Goal: Task Accomplishment & Management: Manage account settings

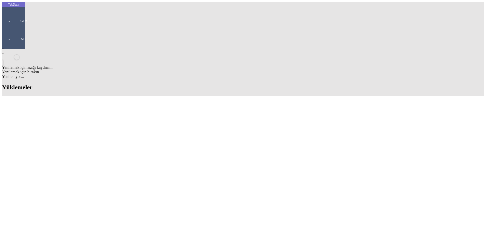
scroll to position [170, 0]
drag, startPoint x: 211, startPoint y: 205, endPoint x: 237, endPoint y: 206, distance: 25.6
copy td "BDF2025000000487"
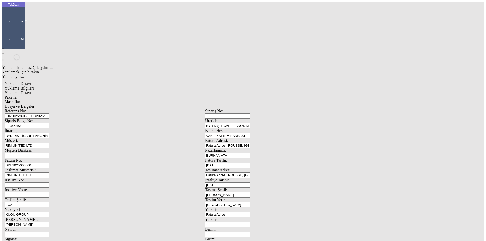
click at [49, 163] on input "BDF2025000000" at bounding box center [27, 165] width 45 height 5
click at [42, 158] on div "Fatura No: BDF2025000000" at bounding box center [105, 163] width 201 height 10
paste input "487"
type input "BDF2025000000488"
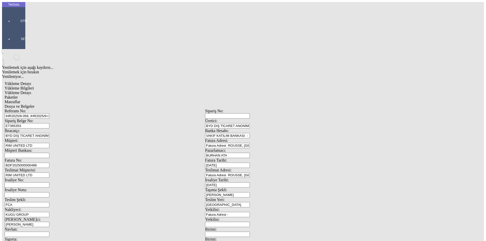
click at [31, 91] on span "Yükleme Detayı" at bounding box center [18, 93] width 27 height 4
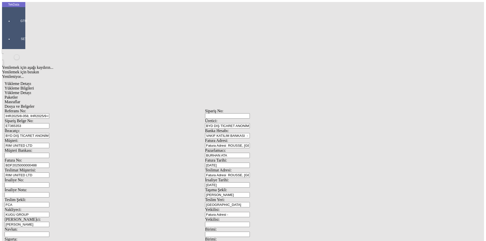
click at [110, 95] on div "Paketler" at bounding box center [205, 97] width 401 height 5
click at [20, 100] on span "Masraflar" at bounding box center [13, 102] width 16 height 4
click at [167, 100] on div "Masraflar" at bounding box center [205, 102] width 401 height 5
click at [34, 104] on span "Dosya ve Belgeler" at bounding box center [20, 106] width 30 height 4
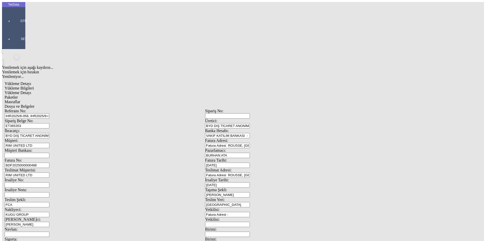
click at [173, 104] on div "Dosya ve Belgeler" at bounding box center [205, 106] width 401 height 5
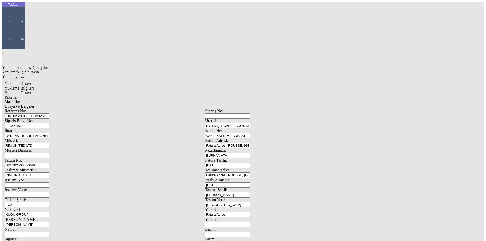
click at [34, 86] on span "Yükleme Bilgileri" at bounding box center [19, 88] width 29 height 4
drag, startPoint x: 97, startPoint y: 47, endPoint x: 4, endPoint y: 46, distance: 92.4
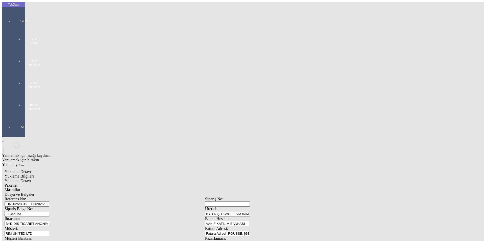
click at [14, 10] on div "GTM GTM Kokpit Ürün Yönetimi Hesap Yönetimi İhracat Yönetimi" at bounding box center [23, 63] width 23 height 106
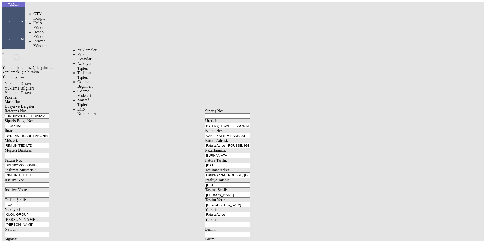
click at [42, 39] on span "İhracat Yönetimi" at bounding box center [40, 43] width 15 height 9
click at [77, 48] on span "Yüklemeler" at bounding box center [86, 50] width 19 height 4
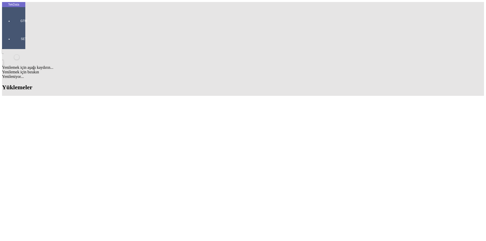
scroll to position [203, 0]
drag, startPoint x: 210, startPoint y: 180, endPoint x: 238, endPoint y: 179, distance: 28.1
copy td "BDF2025000000488"
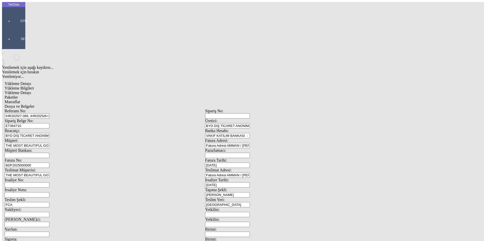
click at [49, 163] on input "BDF2025000000" at bounding box center [27, 165] width 45 height 5
drag, startPoint x: 446, startPoint y: 165, endPoint x: 48, endPoint y: 84, distance: 406.5
click at [48, 158] on div "Fatura No: BDF2025000000" at bounding box center [105, 163] width 201 height 10
paste input "488"
type input "BDF2025000000489"
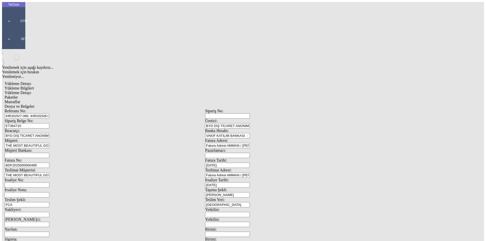
scroll to position [44, 0]
click at [83, 91] on div "Yükleme Detayı" at bounding box center [205, 93] width 401 height 5
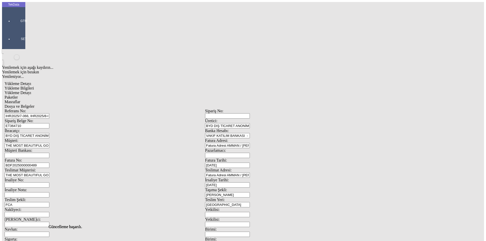
click at [18, 95] on span "Paketler" at bounding box center [11, 97] width 13 height 4
drag, startPoint x: 144, startPoint y: 25, endPoint x: 160, endPoint y: 27, distance: 16.3
click at [144, 100] on div "Masraflar" at bounding box center [205, 102] width 401 height 5
click at [34, 104] on span "Dosya ve Belgeler" at bounding box center [20, 106] width 30 height 4
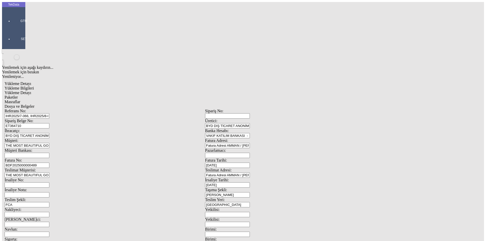
click at [78, 14] on div "Bu kaydı silmek istediğinizden eminmisiniz? [PERSON_NAME]" at bounding box center [39, 7] width 78 height 14
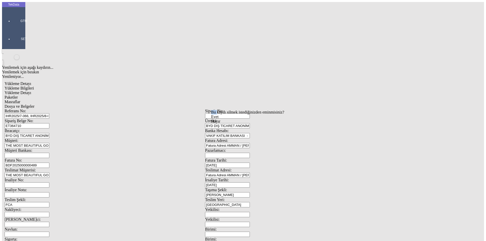
click at [226, 119] on div "Evet" at bounding box center [247, 117] width 73 height 5
click at [34, 104] on span "Dosya ve Belgeler" at bounding box center [20, 106] width 30 height 4
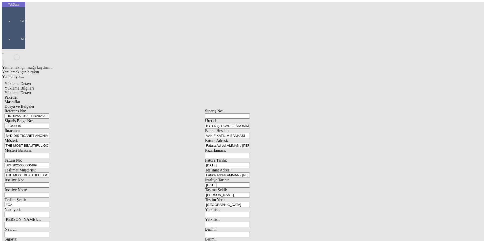
drag, startPoint x: 72, startPoint y: 233, endPoint x: 76, endPoint y: 231, distance: 4.8
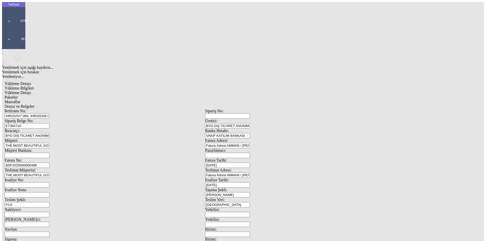
click at [34, 86] on span "Yükleme Bilgileri" at bounding box center [19, 88] width 29 height 4
click at [34, 104] on span "Dosya ve Belgeler" at bounding box center [20, 106] width 30 height 4
click at [34, 86] on span "Yükleme Bilgileri" at bounding box center [19, 88] width 29 height 4
drag, startPoint x: 99, startPoint y: 47, endPoint x: 28, endPoint y: 41, distance: 71.6
click at [28, 109] on div "Referans No: IHR2025/7-066, IHR2025/8-065, IHR2025/9-026 Sipariş No: Sipariş Be…" at bounding box center [205, 227] width 401 height 237
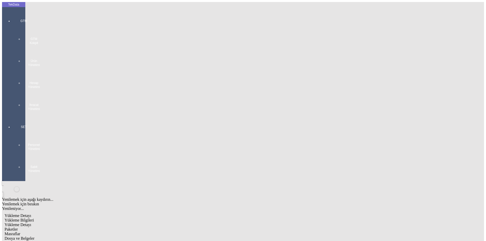
click at [12, 116] on div at bounding box center [23, 116] width 23 height 0
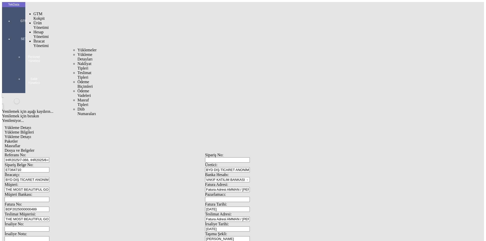
click at [37, 39] on span "İhracat Yönetimi" at bounding box center [40, 43] width 15 height 9
click at [77, 48] on span "Yüklemeler" at bounding box center [86, 50] width 19 height 4
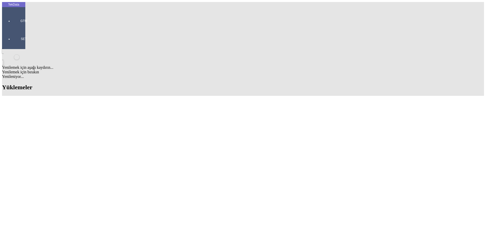
scroll to position [203, 0]
drag, startPoint x: 210, startPoint y: 166, endPoint x: 238, endPoint y: 166, distance: 27.6
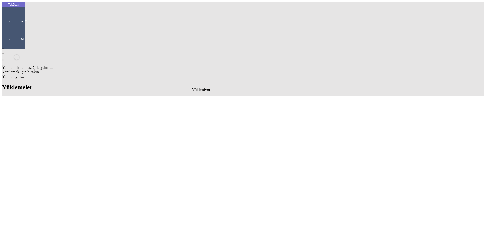
type input "bayram"
drag, startPoint x: 132, startPoint y: 92, endPoint x: 113, endPoint y: 93, distance: 19.5
copy tr "ET336382"
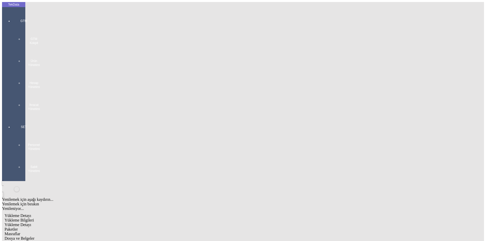
click at [12, 16] on div "GTM GTM Kokpit Ürün Yönetimi Hesap Yönetimi İhracat Yönetimi" at bounding box center [23, 63] width 23 height 106
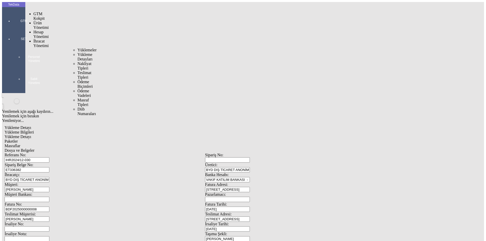
click at [40, 39] on span "İhracat Yönetimi" at bounding box center [40, 43] width 15 height 9
click at [77, 48] on span "Yüklemeler" at bounding box center [86, 50] width 19 height 4
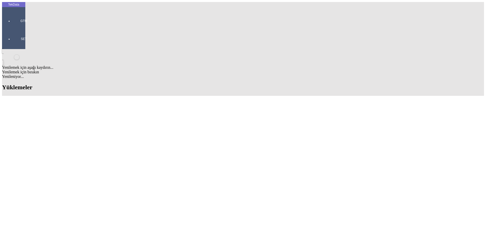
drag, startPoint x: 300, startPoint y: 38, endPoint x: 267, endPoint y: 34, distance: 33.4
type input "protex"
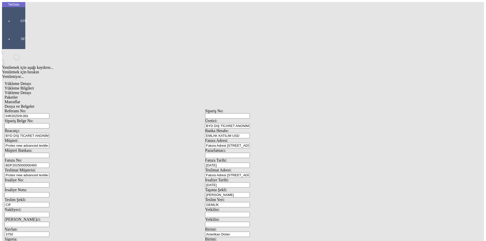
click at [60, 109] on div "Referans No: IHR2025/9-091" at bounding box center [105, 114] width 201 height 10
click at [49, 113] on input "IHR2025/9-091" at bounding box center [27, 115] width 45 height 5
type input "IHR2025/10-013"
drag, startPoint x: 95, startPoint y: 196, endPoint x: 4, endPoint y: 195, distance: 91.4
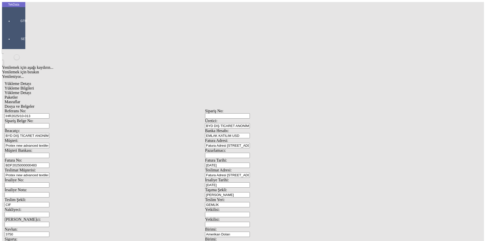
click at [2, 195] on div "TekData GTM SET Yenilemek için aşağı kaydırın... Yenilemek için bırakın Yenilen…" at bounding box center [205, 200] width 406 height 396
type input "99100"
click at [31, 91] on span "Yükleme Detayı" at bounding box center [18, 93] width 27 height 4
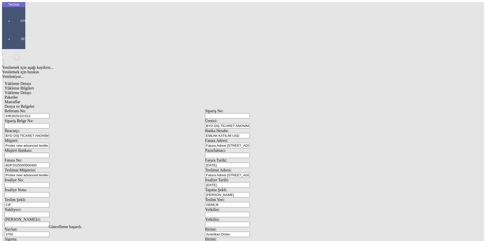
drag, startPoint x: 77, startPoint y: 73, endPoint x: 22, endPoint y: 74, distance: 55.2
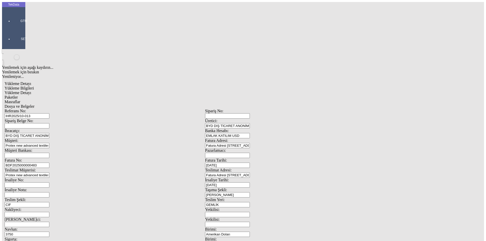
type input "24900"
drag, startPoint x: 210, startPoint y: 88, endPoint x: 207, endPoint y: 89, distance: 3.1
type input "24900"
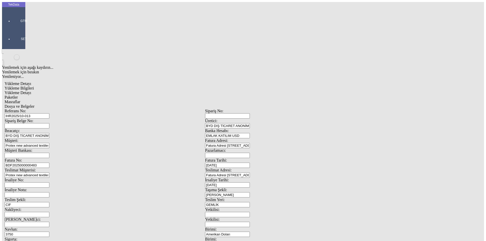
drag, startPoint x: 63, startPoint y: 103, endPoint x: 50, endPoint y: 102, distance: 12.9
type input "24900"
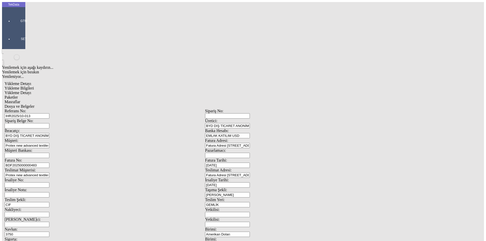
click at [124, 95] on div "Paketler" at bounding box center [205, 97] width 401 height 5
drag, startPoint x: 143, startPoint y: 26, endPoint x: 168, endPoint y: 27, distance: 24.6
click at [144, 100] on div "Masraflar" at bounding box center [205, 102] width 401 height 5
click at [34, 104] on span "Dosya ve Belgeler" at bounding box center [20, 106] width 30 height 4
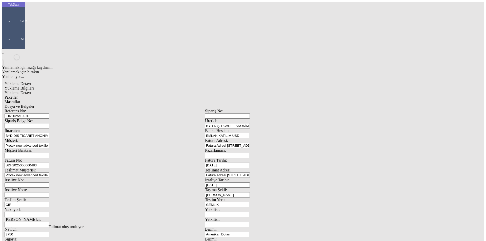
click at [34, 104] on span "Dosya ve Belgeler" at bounding box center [20, 106] width 30 height 4
click at [34, 86] on span "Yükleme Bilgileri" at bounding box center [19, 88] width 29 height 4
drag, startPoint x: 106, startPoint y: 36, endPoint x: 19, endPoint y: 45, distance: 88.0
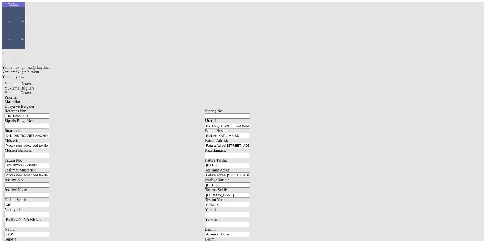
scroll to position [44, 0]
drag, startPoint x: 7, startPoint y: 12, endPoint x: 39, endPoint y: 25, distance: 34.5
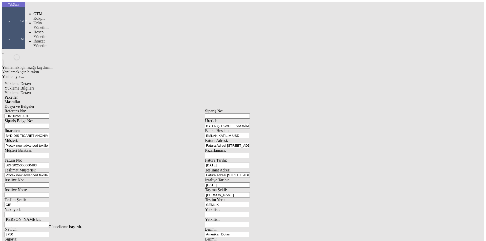
click at [12, 13] on div "GTM" at bounding box center [23, 19] width 23 height 18
click at [45, 53] on span "İhracat Yönetimi" at bounding box center [40, 57] width 15 height 9
click at [77, 62] on span "Yüklemeler" at bounding box center [86, 64] width 19 height 4
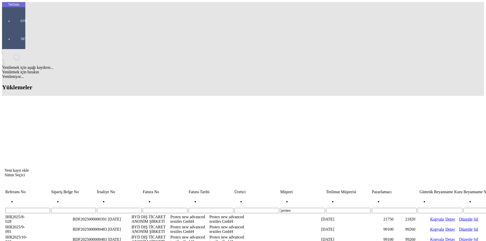
click at [209, 141] on div "Yenilemek için aşağı kaydırın... Yenilemek için bırakın Yenileniyor... Yüklemel…" at bounding box center [243, 183] width 482 height 268
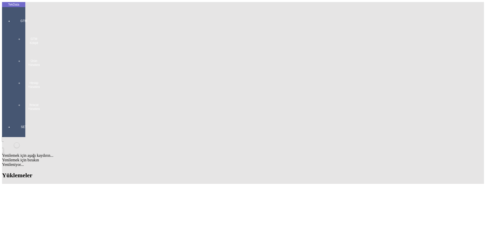
click at [12, 116] on div at bounding box center [23, 116] width 23 height 0
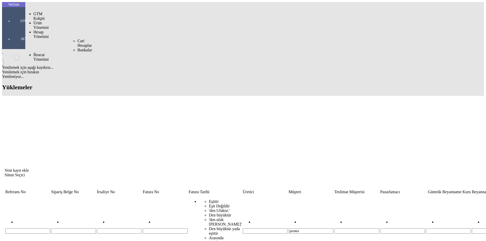
click at [38, 53] on span "İhracat Yönetimi" at bounding box center [40, 57] width 15 height 9
click at [80, 62] on span "Yüklemeler" at bounding box center [86, 64] width 19 height 4
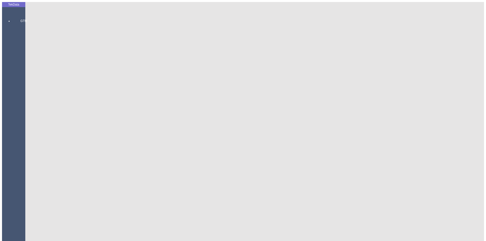
drag, startPoint x: 245, startPoint y: 41, endPoint x: 175, endPoint y: 51, distance: 70.2
type input "bayra"
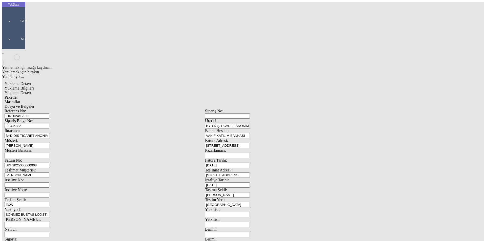
drag, startPoint x: 112, startPoint y: 35, endPoint x: 35, endPoint y: 36, distance: 77.0
click at [37, 109] on div "Referans No: IHR2024/12-030" at bounding box center [105, 114] width 201 height 10
paste input "5/4-068, IHR2025/5-022"
type input "IHR2025/4-068, IHR2025/5-022"
drag, startPoint x: 86, startPoint y: 47, endPoint x: 11, endPoint y: 47, distance: 74.9
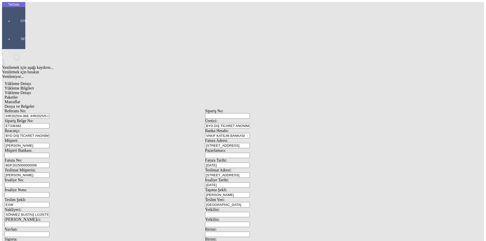
click at [11, 47] on div "TekData GTM SET Yenilemek için aşağı kaydırın... Yenilemek için bırakın Yenilen…" at bounding box center [205, 200] width 406 height 396
paste input "64386"
type input "ET364386"
click at [49, 163] on input "BDF2025000000008" at bounding box center [27, 165] width 45 height 5
type input "BDF2025000000"
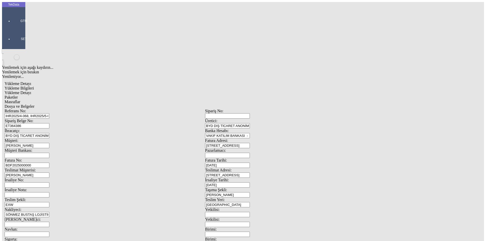
type input "[DATE]"
drag, startPoint x: 307, startPoint y: 105, endPoint x: 235, endPoint y: 109, distance: 71.8
click at [235, 109] on div "Referans No: IHR2025/4-068, IHR2025/5-022 Sipariş No: Sipariş Belge No: ET36438…" at bounding box center [205, 227] width 401 height 237
type input "[DATE]"
drag, startPoint x: 101, startPoint y: 174, endPoint x: 38, endPoint y: 172, distance: 62.6
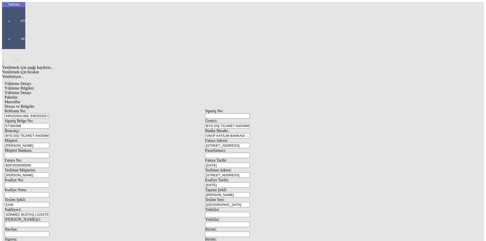
type input "[DATE]"
drag, startPoint x: 89, startPoint y: 177, endPoint x: 3, endPoint y: 170, distance: 86.9
click at [6, 170] on div "TekData GTM SET Yenilemek için aşağı kaydırın... Yenilemek için bırakın Yenilen…" at bounding box center [205, 200] width 406 height 396
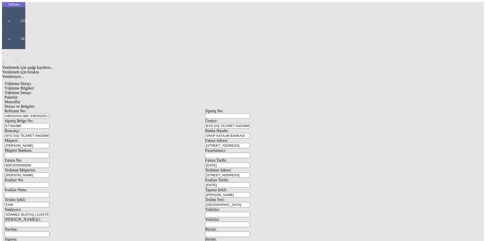
type input "[DATE]"
type input "5053.1"
drag, startPoint x: 297, startPoint y: 195, endPoint x: 206, endPoint y: 207, distance: 91.9
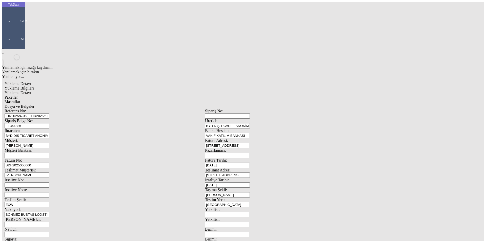
type input "5109.35"
click at [31, 91] on span "Yükleme Detayı" at bounding box center [18, 93] width 27 height 4
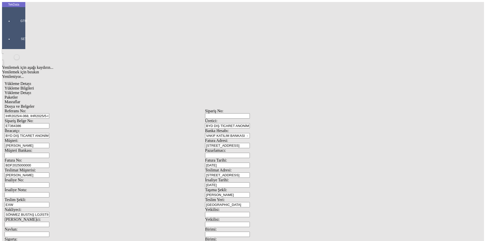
drag, startPoint x: 71, startPoint y: 72, endPoint x: 30, endPoint y: 68, distance: 41.2
type input "6164.4"
type input "3.78"
type input "300"
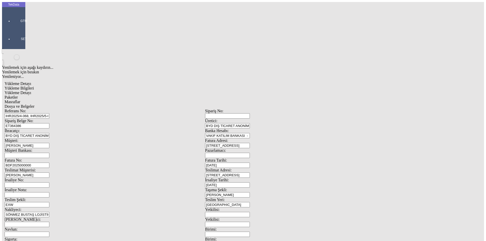
type input "5053.1"
type input "5109.35"
click at [18, 95] on span "Paketler" at bounding box center [11, 97] width 13 height 4
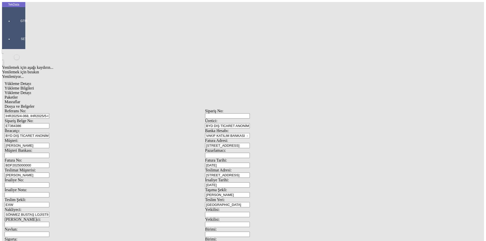
drag, startPoint x: 292, startPoint y: 54, endPoint x: 228, endPoint y: 60, distance: 64.0
type input "74"
type input "150x60x30"
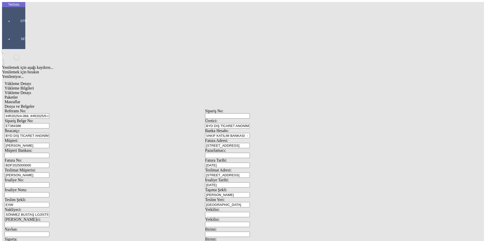
click at [159, 100] on div "Masraflar" at bounding box center [205, 102] width 401 height 5
click at [34, 104] on span "Dosya ve Belgeler" at bounding box center [20, 106] width 30 height 4
click at [182, 104] on div "Dosya ve Belgeler" at bounding box center [205, 106] width 401 height 5
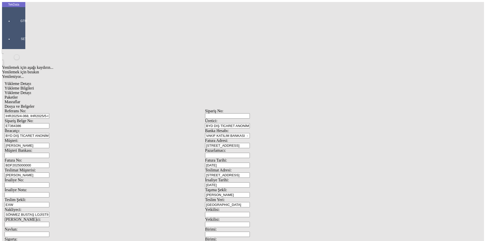
click at [34, 86] on span "Yükleme Bilgileri" at bounding box center [19, 88] width 29 height 4
drag, startPoint x: 119, startPoint y: 36, endPoint x: 14, endPoint y: 36, distance: 105.1
drag, startPoint x: 80, startPoint y: 46, endPoint x: 37, endPoint y: 48, distance: 42.8
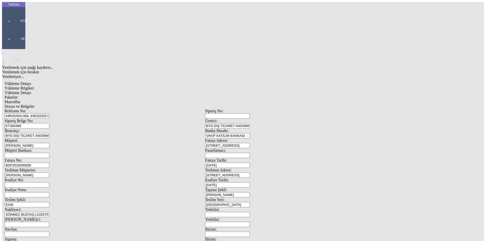
click at [37, 119] on div "Sipariş Belge No: ET364386" at bounding box center [105, 124] width 201 height 10
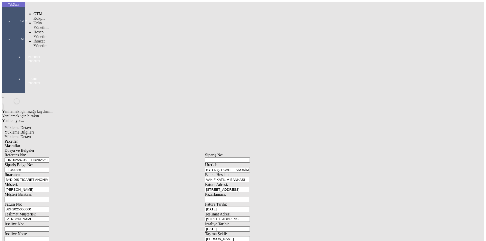
click at [17, 28] on div at bounding box center [23, 28] width 23 height 0
drag, startPoint x: 39, startPoint y: 27, endPoint x: 72, endPoint y: 29, distance: 33.2
click at [41, 53] on span "İhracat Yönetimi" at bounding box center [40, 57] width 15 height 9
click at [77, 62] on span "Yüklemeler" at bounding box center [86, 64] width 19 height 4
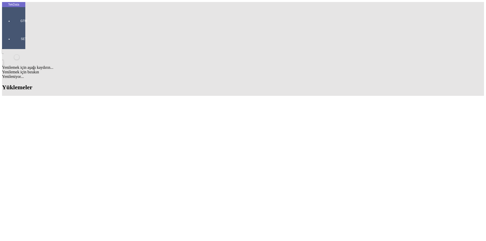
drag, startPoint x: 303, startPoint y: 42, endPoint x: 233, endPoint y: 52, distance: 70.7
type input "saray"
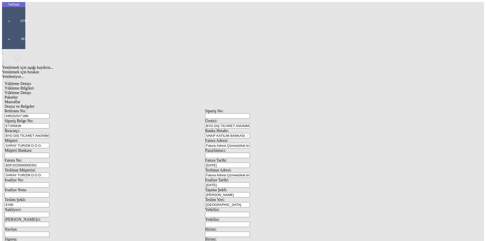
drag, startPoint x: 104, startPoint y: 39, endPoint x: 23, endPoint y: 39, distance: 81.5
click at [23, 39] on div "TekData GTM SET Yenilemek için aşağı kaydırın... Yenilemek için bırakın Yenilen…" at bounding box center [205, 200] width 406 height 396
paste input "text"
click at [49, 113] on input "Referans No:" at bounding box center [27, 115] width 45 height 5
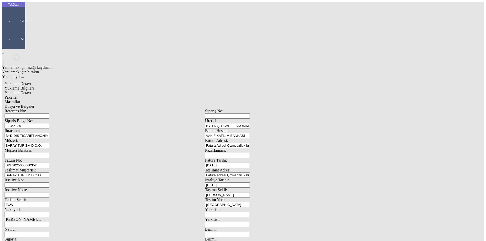
paste input "IHR2024/11-078, IHR2025/10-012"
type input "IHR2024/11-078, IHR2025/10-012"
drag, startPoint x: 98, startPoint y: 46, endPoint x: 33, endPoint y: 53, distance: 65.2
click at [33, 109] on div "Referans No: IHR2024/11-078, IHR2025/10-012 [STREET_ADDRESS] ET355839 Üretici: …" at bounding box center [205, 227] width 401 height 237
paste input "65423"
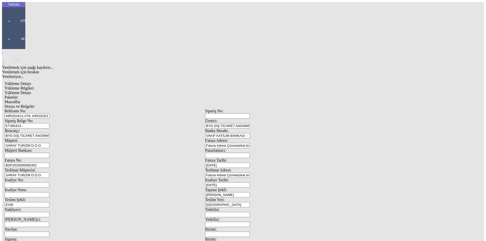
paste input "ET365424"
type input "ET365423 - ET365424"
click at [49, 163] on input "BDF2025000000352" at bounding box center [27, 165] width 45 height 5
type input "BDF2025000000"
type input "[DATE]"
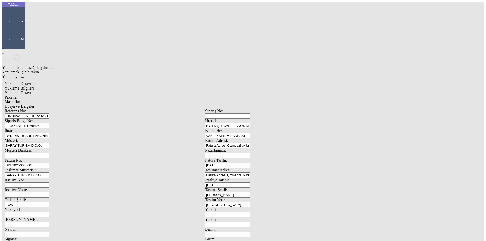
drag, startPoint x: 300, startPoint y: 104, endPoint x: 218, endPoint y: 112, distance: 82.4
click at [226, 113] on div "Referans No: IHR2024/11-078, IHR2025/10-012 Sipariş No: Sipariş Belge No: ET365…" at bounding box center [205, 227] width 401 height 237
type input "[DATE]"
drag, startPoint x: 92, startPoint y: 168, endPoint x: 20, endPoint y: 171, distance: 71.4
click at [26, 172] on div "Yükleme Detayı Yükleme Bilgileri Yükleme Detayı Paketler Masraflar Dosya ve Bel…" at bounding box center [205, 225] width 406 height 292
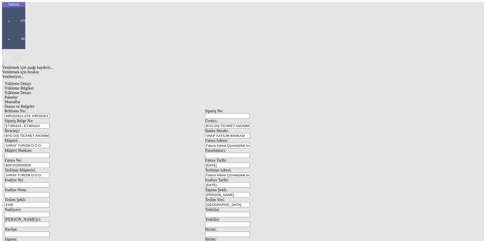
drag, startPoint x: 99, startPoint y: 171, endPoint x: 29, endPoint y: 164, distance: 70.3
click at [30, 164] on div "Referans No: IHR2024/11-078, IHR2025/10-012 Sipariş No: Sipariş Belge No: ET365…" at bounding box center [205, 227] width 401 height 237
type input "[DATE]"
drag, startPoint x: 101, startPoint y: 222, endPoint x: 35, endPoint y: 215, distance: 66.6
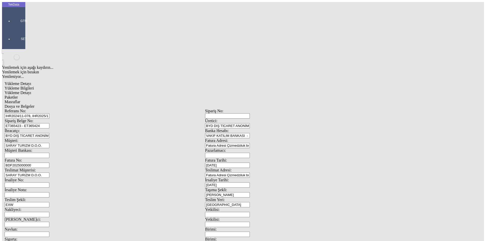
scroll to position [44, 0]
type input "[DATE]"
drag, startPoint x: 94, startPoint y: 198, endPoint x: 27, endPoint y: 197, distance: 67.1
click at [23, 197] on div "TekData GTM SET Yenilemek için aşağı kaydırın... Yenilemek için bırakın Yenilen…" at bounding box center [205, 200] width 406 height 396
type input "2504.25"
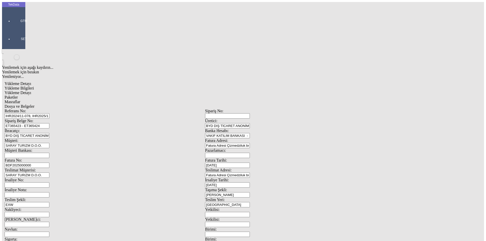
drag, startPoint x: 295, startPoint y: 196, endPoint x: 235, endPoint y: 201, distance: 60.4
click at [244, 200] on div "Referans No: IHR2024/11-078, IHR2025/10-012 Sipariş No: Sipariş Belge No: ET365…" at bounding box center [205, 227] width 401 height 237
type input "2537.05"
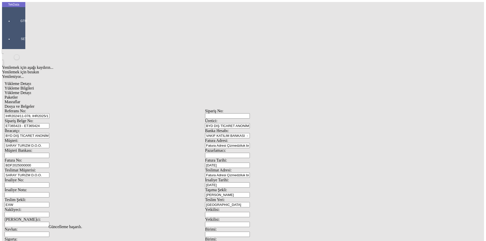
drag, startPoint x: 74, startPoint y: 22, endPoint x: 77, endPoint y: 25, distance: 4.7
click at [75, 86] on div "Yükleme Bilgileri Yükleme Detayı Paketler Masraflar Dosya ve Belgeler Referans …" at bounding box center [205, 227] width 401 height 283
click at [31, 91] on span "Yükleme Detayı" at bounding box center [18, 93] width 27 height 4
click at [226, 119] on div "Evet" at bounding box center [247, 117] width 73 height 5
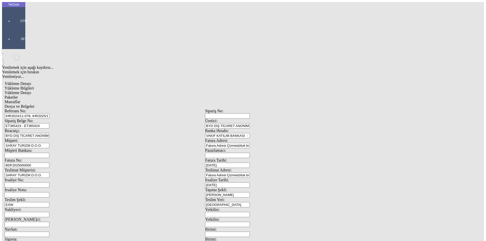
click at [78, 14] on div "Bu kaydı silmek istediğinizden eminmisiniz? [PERSON_NAME]" at bounding box center [39, 7] width 78 height 14
click at [234, 119] on div "Evet" at bounding box center [247, 117] width 73 height 5
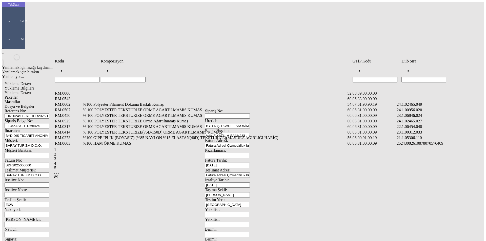
click at [427, 77] on input "Hücreyi Filtrele" at bounding box center [424, 79] width 45 height 5
type input "0"
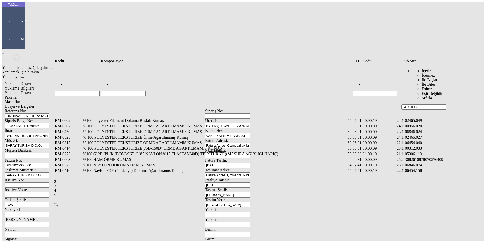
type input "2465.008"
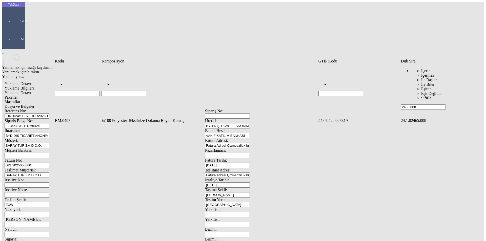
click at [129, 118] on td "%100 Polyester Tekstürize Dokuma Boyalı Kumaş" at bounding box center [209, 120] width 216 height 5
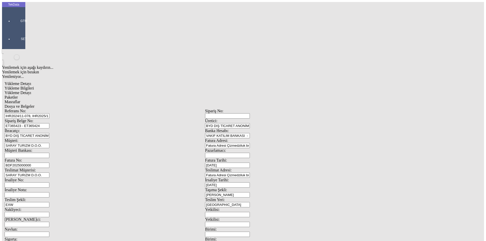
type input "1826.8"
drag, startPoint x: 283, startPoint y: 79, endPoint x: 196, endPoint y: 86, distance: 87.1
click at [281, 92] on div "Metre" at bounding box center [376, 94] width 201 height 5
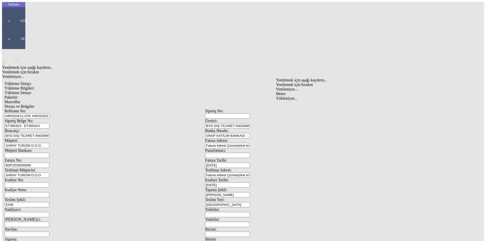
type input "Metre"
type input "2.2"
click at [283, 111] on div "Avro" at bounding box center [376, 113] width 201 height 5
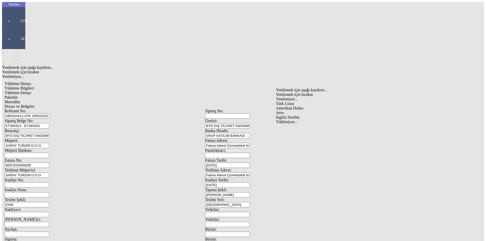
type input "Avro"
click at [34, 86] on span "Yükleme Bilgileri" at bounding box center [19, 88] width 29 height 4
click at [31, 91] on span "Yükleme Detayı" at bounding box center [18, 93] width 27 height 4
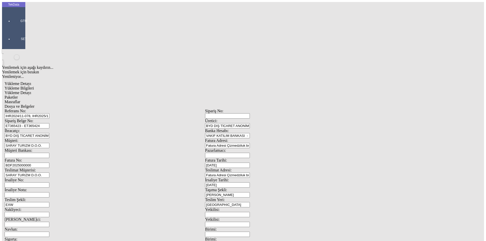
type input ","
type input "300"
type input "1278.2"
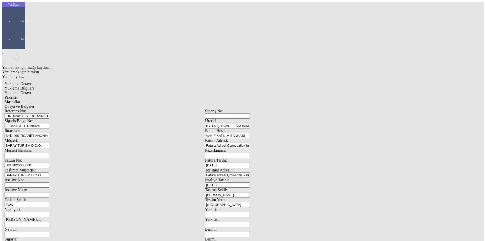
type input "1291.35"
drag, startPoint x: 81, startPoint y: 112, endPoint x: 79, endPoint y: 116, distance: 4.4
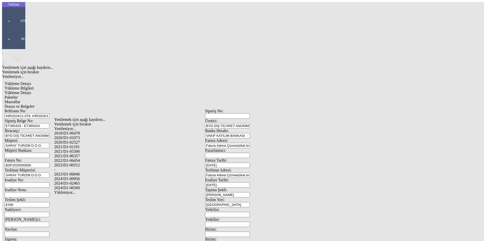
drag, startPoint x: 77, startPoint y: 175, endPoint x: 109, endPoint y: 175, distance: 31.6
click at [78, 181] on div "2024/D1-02465" at bounding box center [152, 183] width 197 height 5
type input "2024/D1-02465"
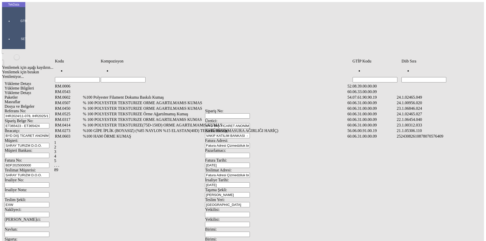
click at [436, 77] on input "Hücreyi Filtrele" at bounding box center [424, 79] width 45 height 5
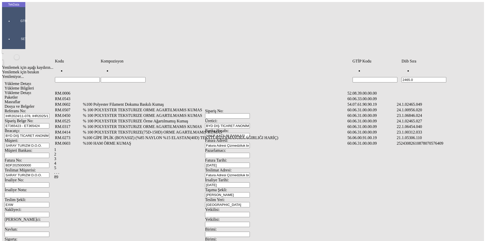
type input "2465.0"
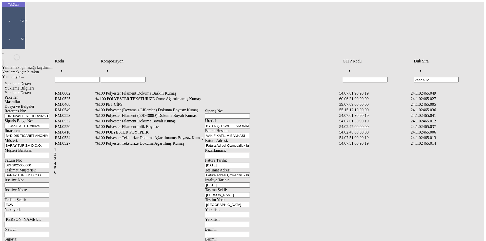
type input "2465.012"
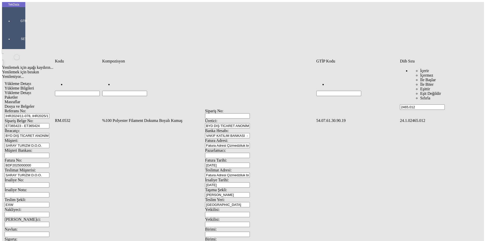
click at [145, 118] on td "%100 Polyester Filament Dokuma Boyalı Kumaş" at bounding box center [209, 120] width 214 height 5
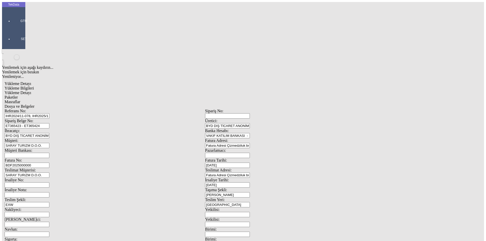
type input "1037.2"
click at [284, 92] on div "Metre" at bounding box center [376, 94] width 201 height 5
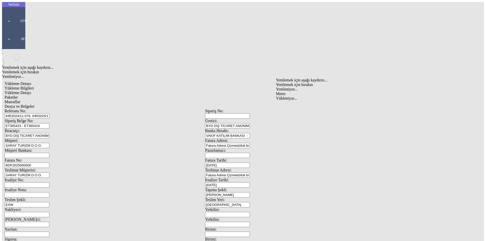
type input "Metre"
type input "1.54"
click at [281, 111] on div "Avro" at bounding box center [376, 113] width 201 height 5
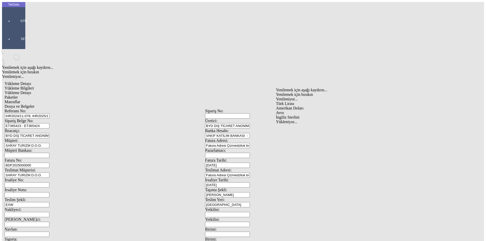
type input "Avro"
type input "300"
type input "171.35"
type input "175.4"
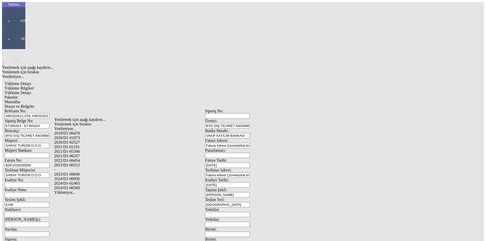
click at [84, 181] on div "2024/D1-02465" at bounding box center [152, 183] width 197 height 5
type input "2024/D1-02465"
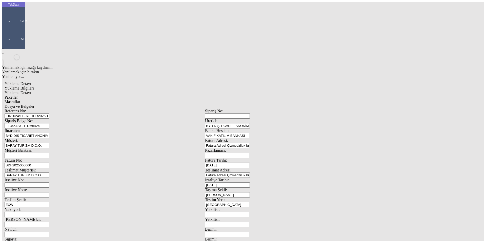
drag, startPoint x: 368, startPoint y: 52, endPoint x: 373, endPoint y: 56, distance: 6.3
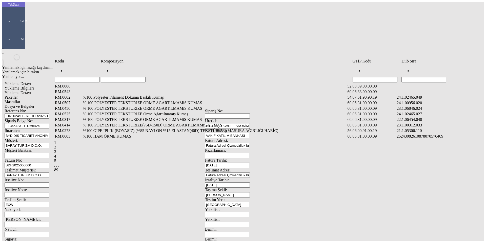
click at [410, 77] on input "Hücreyi Filtrele" at bounding box center [424, 79] width 45 height 5
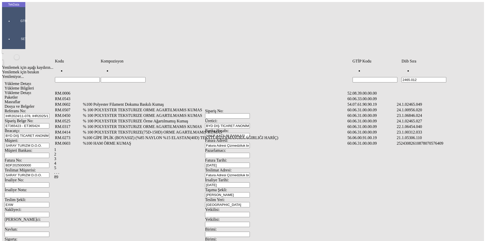
type input "2465.012"
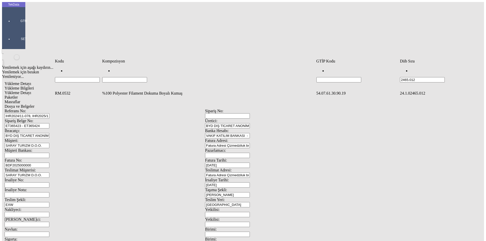
click at [137, 91] on td "%100 Polyester Filament Dokuma Boyalı Kumaş" at bounding box center [209, 93] width 214 height 5
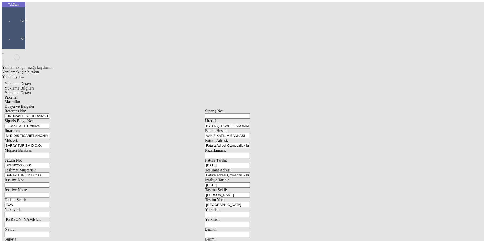
type input "1022.1"
click at [284, 92] on div "Metre" at bounding box center [376, 94] width 201 height 5
type input "Metre"
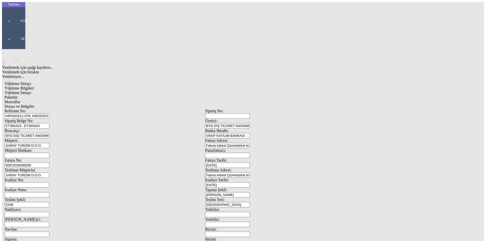
type input "1022.1"
type input "1.46"
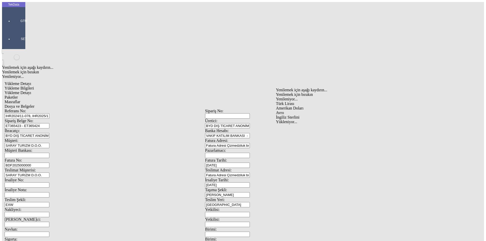
click at [287, 106] on div "Amerikan Doları" at bounding box center [376, 108] width 201 height 5
click at [284, 111] on div "Avro" at bounding box center [376, 113] width 201 height 5
type input "Avro"
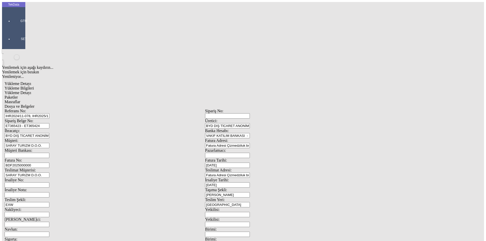
type input "300"
type input "276.8"
type input "280.1"
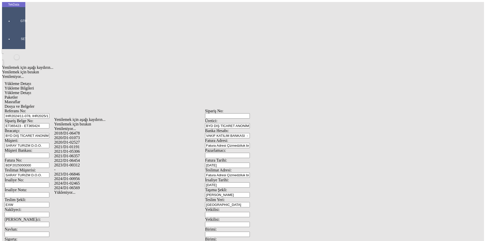
click at [85, 181] on div "2024/D1-02465" at bounding box center [152, 183] width 197 height 5
type input "2024/D1-02465"
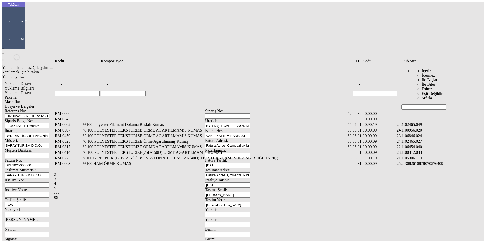
click at [414, 105] on input "Hücreyi Filtrele" at bounding box center [424, 107] width 45 height 5
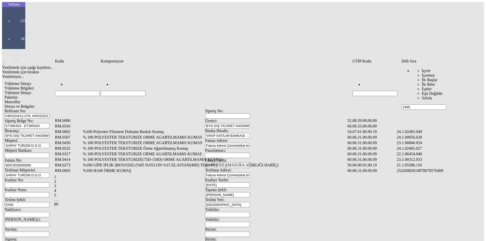
type input "2465."
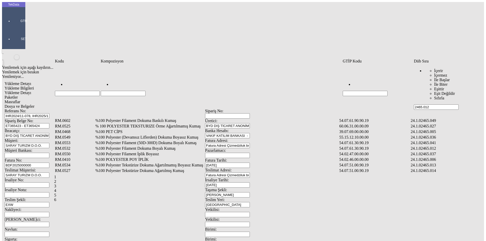
type input "2465.012"
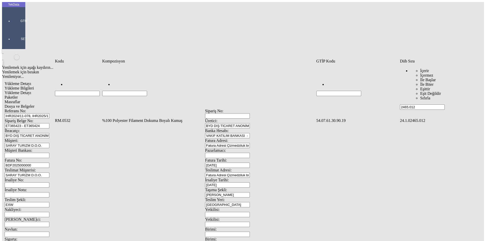
click at [158, 118] on td "%100 Polyester Filament Dokuma Boyalı Kumaş" at bounding box center [209, 120] width 214 height 5
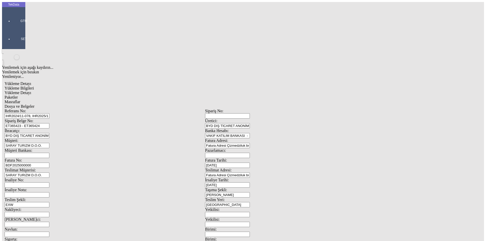
drag, startPoint x: 74, startPoint y: 77, endPoint x: 83, endPoint y: 75, distance: 9.2
type input "1264.74"
click at [286, 92] on div "Metre" at bounding box center [376, 94] width 201 height 5
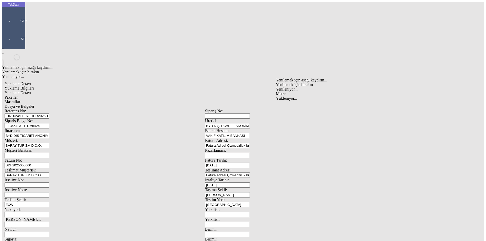
type input "Metre"
type input "1.35"
click at [289, 111] on div "Avro" at bounding box center [376, 113] width 201 height 5
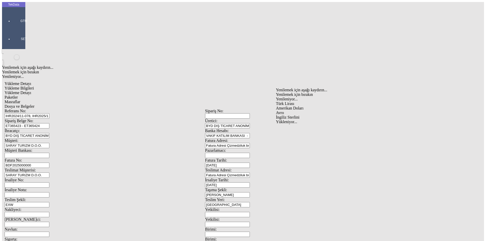
type input "Avro"
type input "300"
type input "239.65"
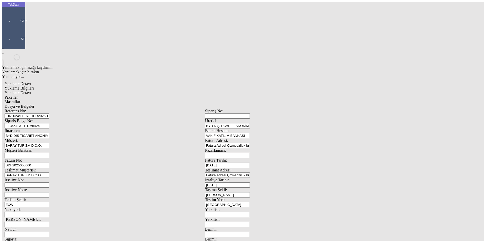
type input "243.85"
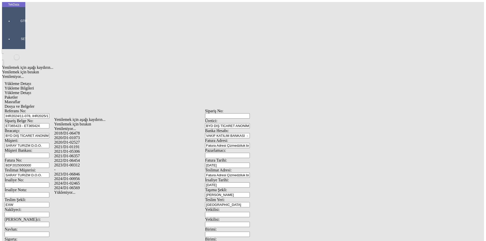
click at [85, 181] on div "2024/D1-02465" at bounding box center [152, 183] width 197 height 5
type input "2024/D1-02465"
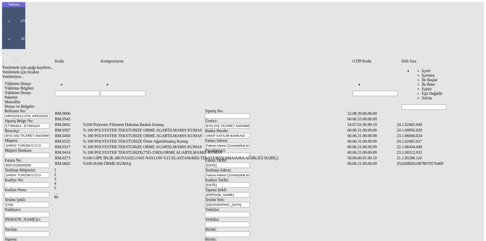
click at [412, 105] on input "Hücreyi Filtrele" at bounding box center [424, 107] width 45 height 5
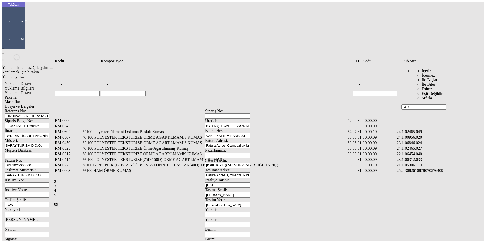
type input "2465."
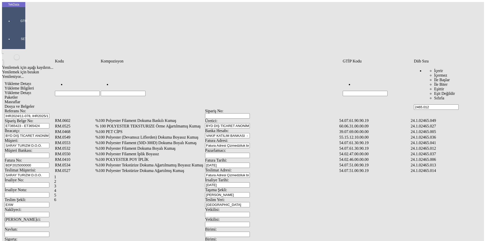
type input "2465.012"
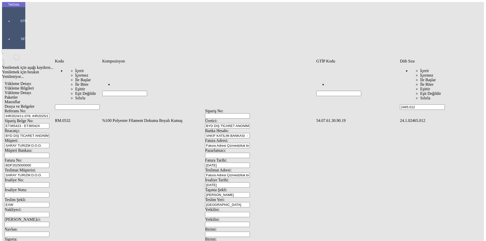
click at [123, 118] on td "%100 Polyester Filament Dokuma Boyalı Kumaş" at bounding box center [209, 120] width 214 height 5
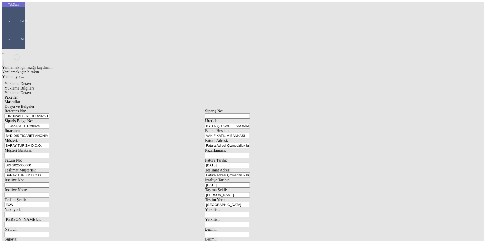
type input "541.5"
click at [285, 92] on div "Metre" at bounding box center [376, 94] width 201 height 5
type input "Metre"
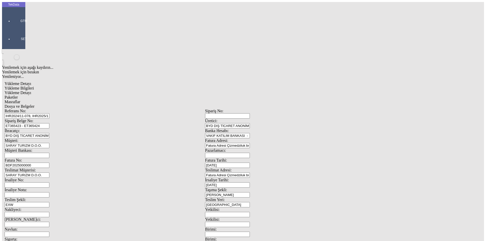
type input "1.07"
click at [285, 106] on div "Amerikan Doları" at bounding box center [376, 108] width 201 height 5
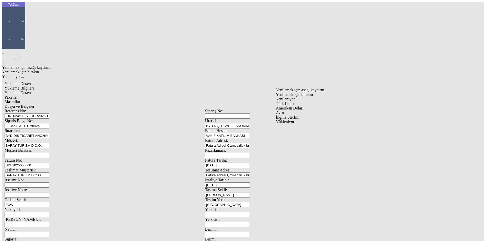
click at [285, 111] on div "Avro" at bounding box center [376, 113] width 201 height 5
type input "Avro"
type input "0"
type input "300"
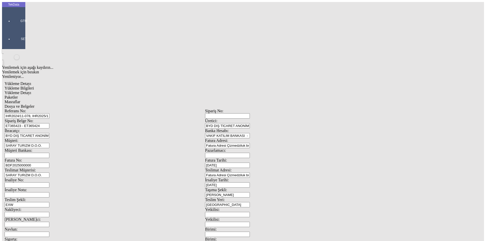
type input "121.1"
type input "123.35"
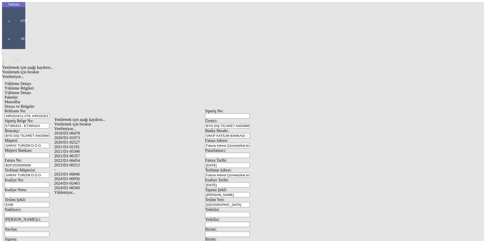
click at [82, 181] on div "2024/D1-02465" at bounding box center [152, 183] width 197 height 5
type input "2024/D1-02465"
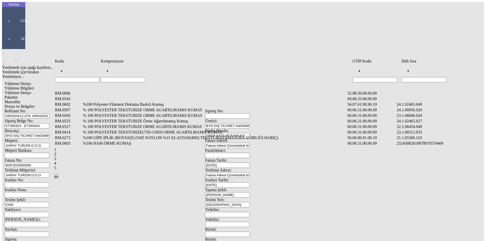
click at [427, 77] on input "Hücreyi Filtrele" at bounding box center [424, 79] width 45 height 5
type input "2465.0"
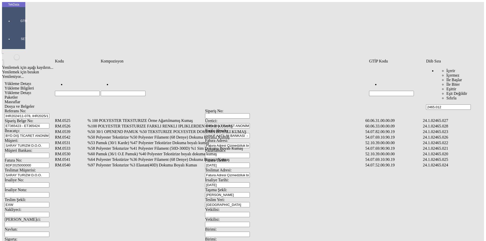
type input "2465.012"
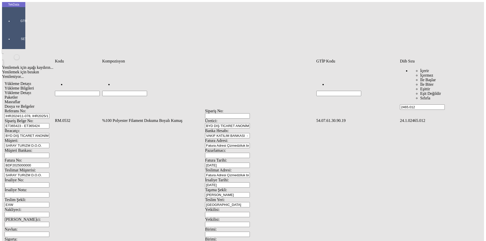
click at [120, 118] on td "%100 Polyester Filament Dokuma Boyalı Kumaş" at bounding box center [209, 120] width 214 height 5
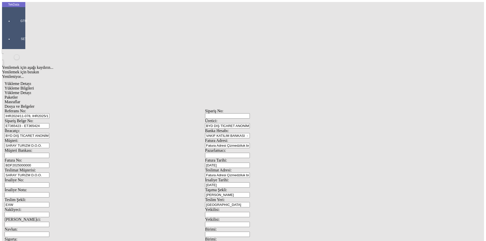
type input "882"
click at [285, 92] on div "Metre" at bounding box center [376, 94] width 201 height 5
type input "Metre"
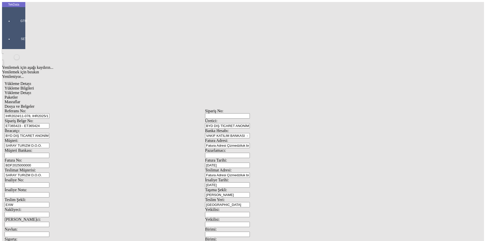
type input "1.2"
click at [284, 111] on div "Avro" at bounding box center [376, 113] width 201 height 5
type input "Avro"
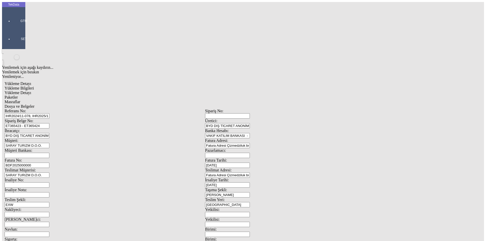
type input "300"
type input "220.85"
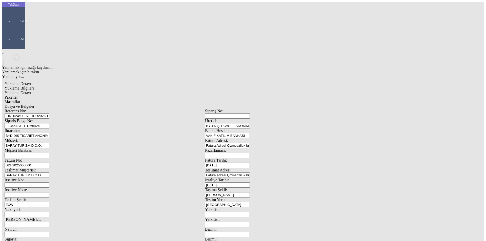
type input "223.55"
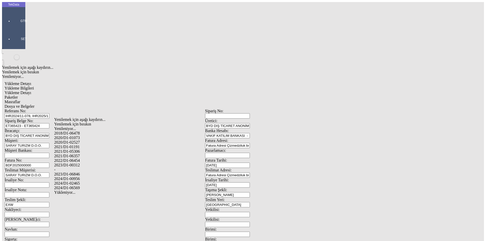
click at [80, 181] on div "2024/D1-02465" at bounding box center [152, 183] width 197 height 5
type input "2024/D1-02465"
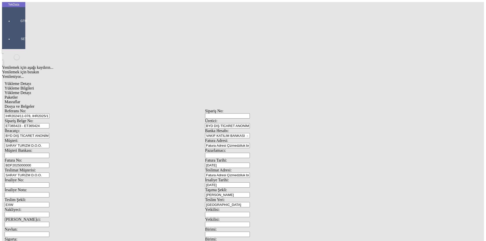
drag, startPoint x: 468, startPoint y: 34, endPoint x: 433, endPoint y: 44, distance: 36.0
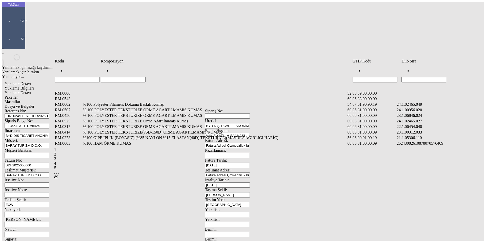
click at [416, 77] on input "Hücreyi Filtrele" at bounding box center [424, 79] width 45 height 5
type input "2465.0"
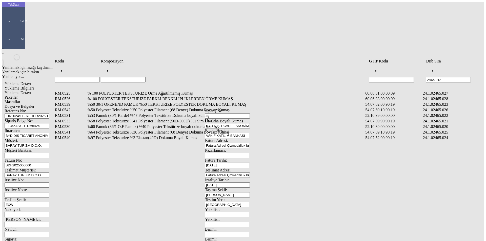
type input "2465.012"
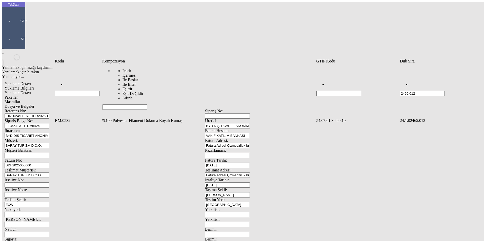
click at [142, 118] on td "%100 Polyester Filament Dokuma Boyalı Kumaş" at bounding box center [209, 120] width 214 height 5
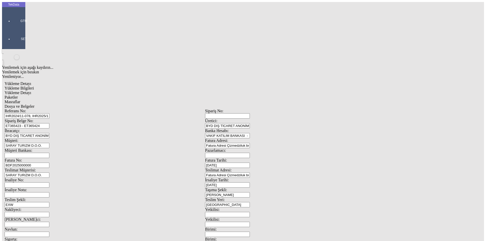
type input "889.5"
click at [279, 92] on div "Metre" at bounding box center [376, 94] width 201 height 5
type input "Metre"
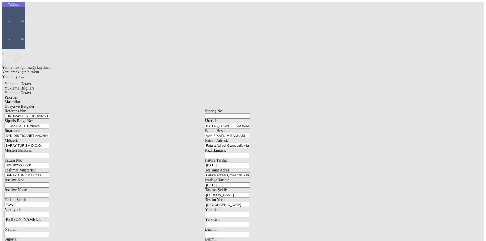
type input "1.12"
click at [285, 111] on div "Avro" at bounding box center [376, 113] width 201 height 5
type input "Avro"
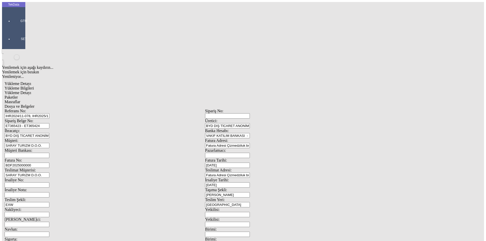
type input "300"
type input "196.3"
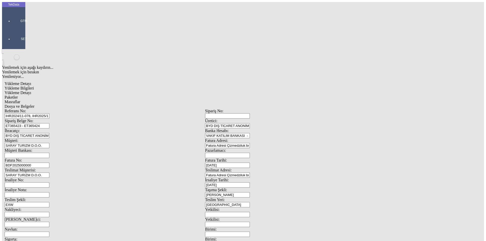
type input "199.45"
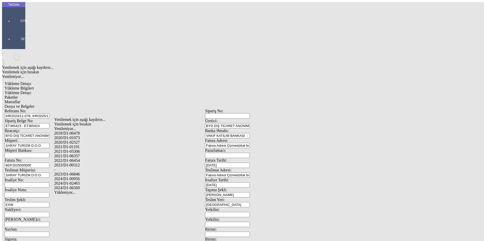
click at [89, 181] on div "2024/D1-02465" at bounding box center [152, 183] width 197 height 5
type input "2024/D1-02465"
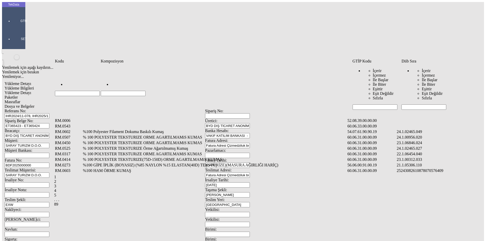
click at [146, 91] on input "Hücreyi Filtrele" at bounding box center [123, 93] width 45 height 5
type input "ka"
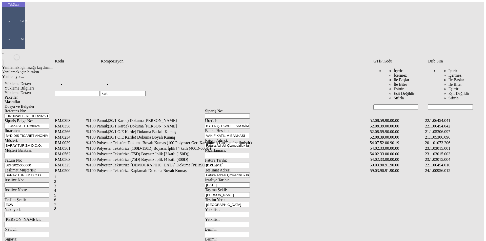
type input "karte"
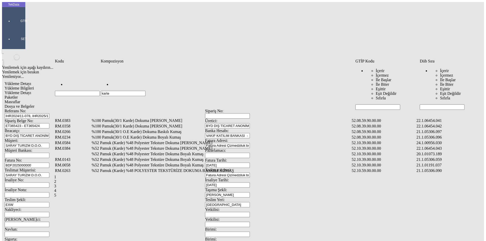
type input "karte"
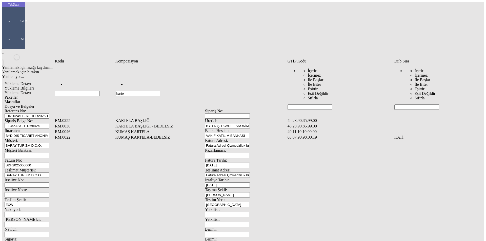
click at [135, 129] on td "KUMAŞ KARTELA" at bounding box center [201, 131] width 172 height 5
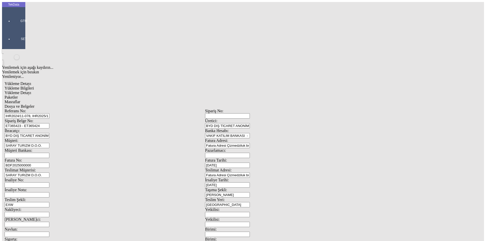
drag, startPoint x: 68, startPoint y: 77, endPoint x: 71, endPoint y: 75, distance: 3.6
type input "10"
click at [282, 92] on div "Adet" at bounding box center [376, 94] width 201 height 5
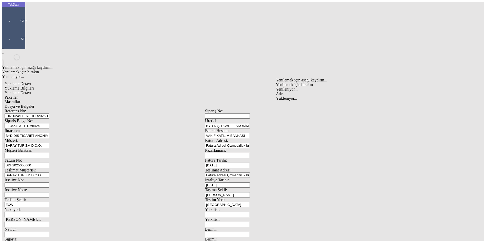
type input "Adet"
type input "0.75"
click at [288, 111] on div "Avro" at bounding box center [376, 113] width 201 height 5
type input "Avro"
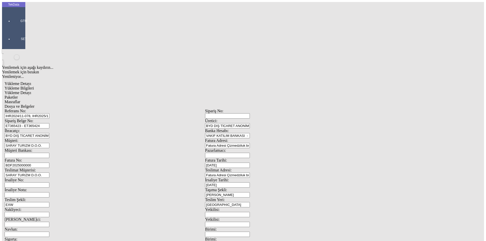
type input "3.7"
type input "4"
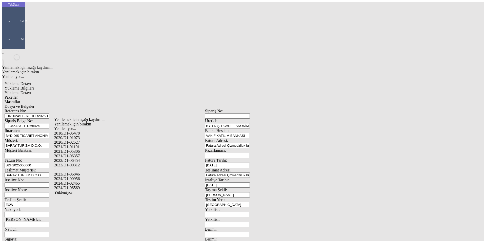
click at [80, 181] on div "2024/D1-02465" at bounding box center [152, 183] width 197 height 5
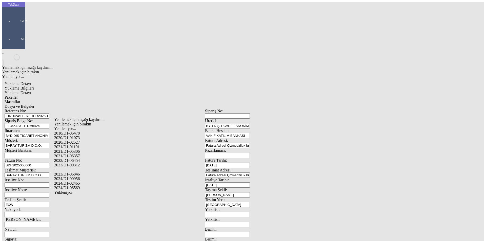
click at [72, 168] on div "-" at bounding box center [152, 170] width 197 height 5
type input "-"
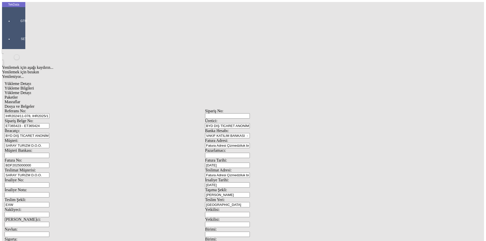
type input "KATİ"
click at [108, 95] on div "Paketler" at bounding box center [205, 97] width 401 height 5
drag, startPoint x: 254, startPoint y: 53, endPoint x: 194, endPoint y: 44, distance: 61.2
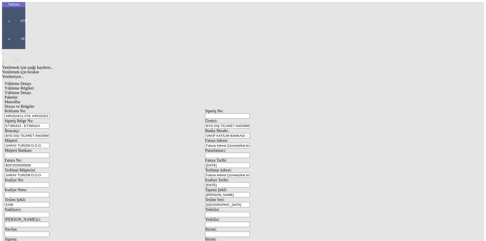
type input "48"
click at [152, 100] on div "Masraflar" at bounding box center [205, 102] width 401 height 5
click at [34, 104] on span "Dosya ve Belgeler" at bounding box center [20, 106] width 30 height 4
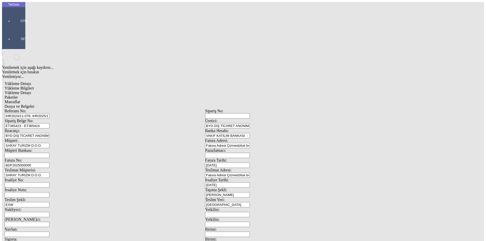
click at [34, 104] on span "Dosya ve Belgeler" at bounding box center [20, 106] width 30 height 4
click at [34, 86] on span "Yükleme Bilgileri" at bounding box center [19, 88] width 29 height 4
drag, startPoint x: 130, startPoint y: 35, endPoint x: 30, endPoint y: 35, distance: 99.5
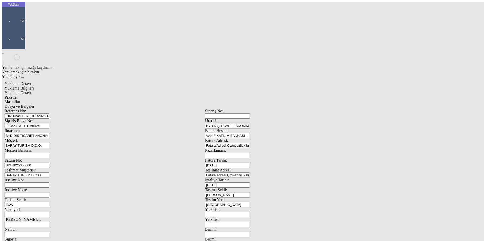
click at [30, 109] on div "Referans No: IHR2024/11-078, IHR2025/10-012" at bounding box center [105, 114] width 201 height 10
drag, startPoint x: 106, startPoint y: 43, endPoint x: 50, endPoint y: 46, distance: 56.0
click at [50, 119] on div "Sipariş Belge No: ET365423 - ET365424" at bounding box center [105, 124] width 201 height 10
drag, startPoint x: 104, startPoint y: 46, endPoint x: 25, endPoint y: 42, distance: 79.1
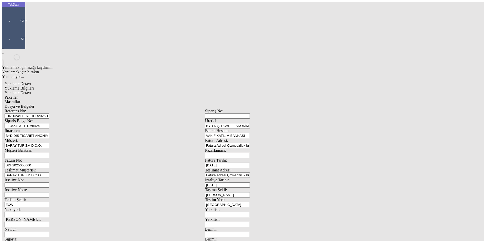
scroll to position [44, 0]
click at [34, 104] on span "Dosya ve Belgeler" at bounding box center [20, 106] width 30 height 4
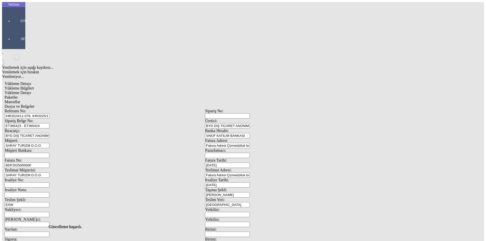
click at [78, 14] on div "Bu kaydı silmek istediğinizden eminmisiniz? [PERSON_NAME]" at bounding box center [39, 7] width 78 height 14
click at [226, 119] on div "Evet" at bounding box center [247, 117] width 73 height 5
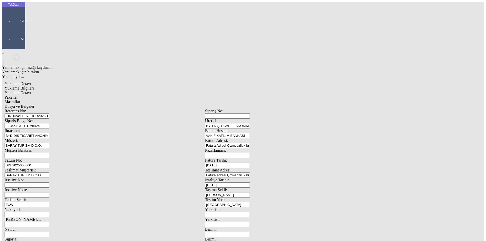
click at [34, 104] on span "Dosya ve Belgeler" at bounding box center [20, 106] width 30 height 4
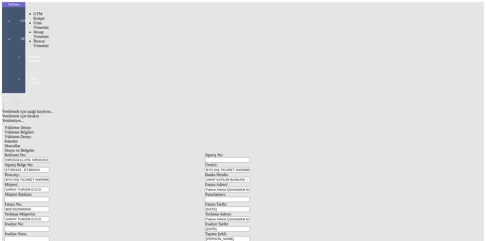
click at [12, 28] on div at bounding box center [23, 28] width 23 height 0
click at [39, 39] on span "İhracat Yönetimi" at bounding box center [40, 43] width 15 height 9
click at [47, 48] on div at bounding box center [39, 48] width 13 height 0
click at [77, 48] on span "Yüklemeler" at bounding box center [86, 50] width 19 height 4
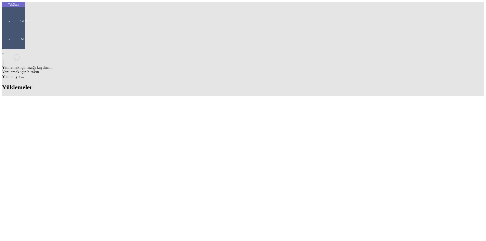
drag, startPoint x: 333, startPoint y: 39, endPoint x: 306, endPoint y: 39, distance: 27.3
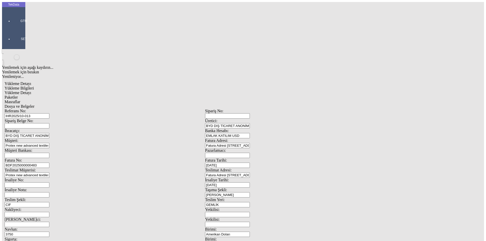
click at [49, 163] on input "BDF2025000000483" at bounding box center [27, 165] width 45 height 5
type input "BDF2025000000"
drag, startPoint x: 317, startPoint y: 85, endPoint x: 213, endPoint y: 86, distance: 103.8
click at [213, 158] on div "Fatura No: BDF2025000000 Fatura Tarihi: [DATE]" at bounding box center [205, 163] width 401 height 10
type input "[DATE]"
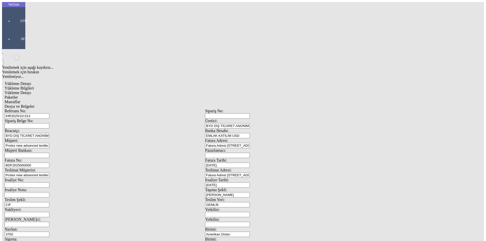
drag, startPoint x: 307, startPoint y: 106, endPoint x: 221, endPoint y: 106, distance: 85.6
click at [228, 178] on div "İrsaliye No: İrsaliye Tarihi: [DATE]" at bounding box center [205, 183] width 401 height 10
type input "[DATE]"
drag, startPoint x: 48, startPoint y: 169, endPoint x: 43, endPoint y: 169, distance: 5.1
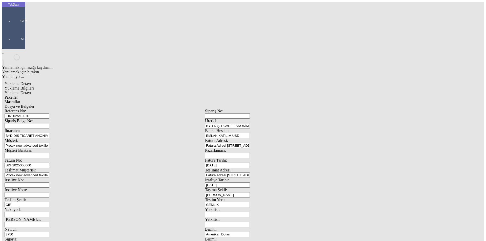
type input "[DATE]"
drag, startPoint x: 98, startPoint y: 220, endPoint x: 29, endPoint y: 218, distance: 69.1
type input "[DATE]"
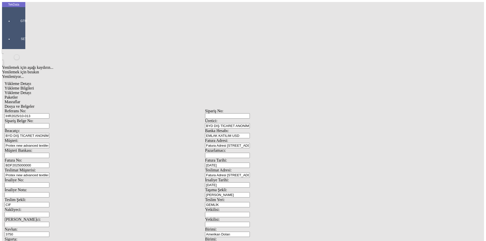
click at [31, 91] on span "Yükleme Detayı" at bounding box center [18, 93] width 27 height 4
type input "2024/D1-02465"
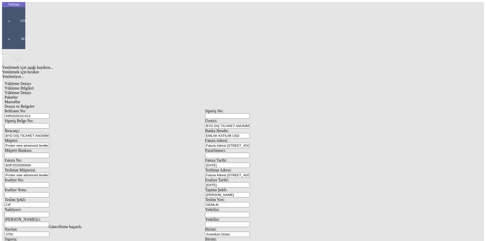
drag, startPoint x: 69, startPoint y: 75, endPoint x: 41, endPoint y: 75, distance: 28.4
type input "24800"
drag, startPoint x: 239, startPoint y: 94, endPoint x: 218, endPoint y: 96, distance: 20.6
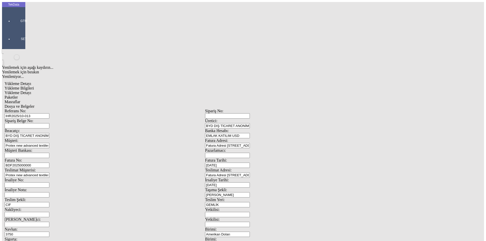
type input "24800"
drag, startPoint x: 64, startPoint y: 105, endPoint x: 17, endPoint y: 97, distance: 47.9
type input "24800"
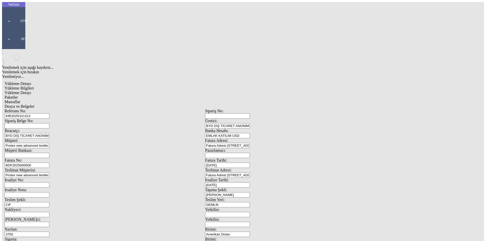
click at [18, 95] on span "Paketler" at bounding box center [11, 97] width 13 height 4
click at [20, 100] on span "Masraflar" at bounding box center [13, 102] width 16 height 4
click at [34, 104] on span "Dosya ve Belgeler" at bounding box center [20, 106] width 30 height 4
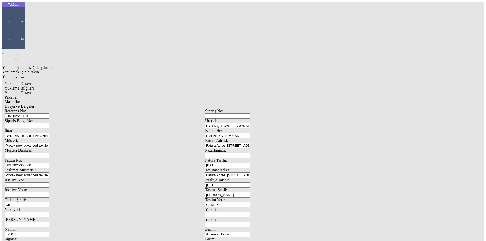
click at [34, 104] on span "Dosya ve Belgeler" at bounding box center [20, 106] width 30 height 4
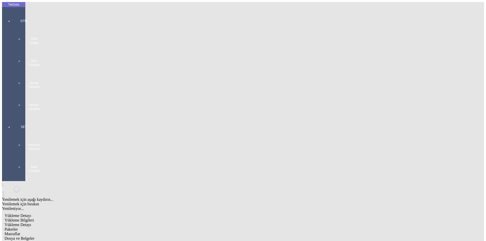
click at [12, 14] on div "GTM GTM Kokpit Ürün Yönetimi Hesap Yönetimi İhracat Yönetimi" at bounding box center [23, 63] width 23 height 106
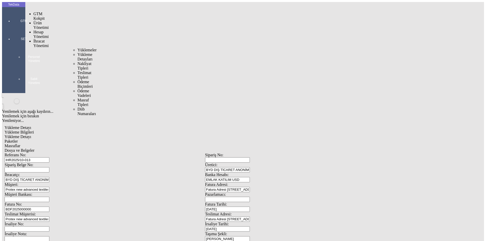
drag, startPoint x: 38, startPoint y: 30, endPoint x: 64, endPoint y: 29, distance: 25.3
click at [39, 39] on span "İhracat Yönetimi" at bounding box center [40, 43] width 15 height 9
click at [77, 48] on span "Yüklemeler" at bounding box center [86, 50] width 19 height 4
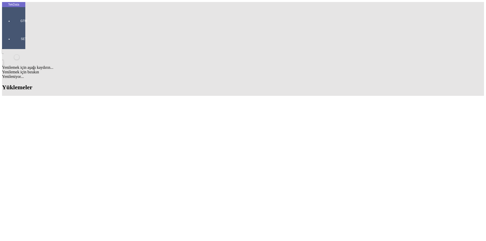
scroll to position [177, 0]
drag, startPoint x: 210, startPoint y: 192, endPoint x: 237, endPoint y: 192, distance: 26.8
copy td "BDF2025000000489"
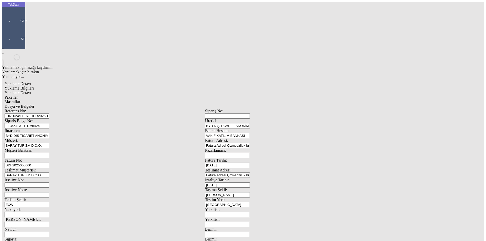
click at [49, 163] on input "BDF2025000000" at bounding box center [27, 165] width 45 height 5
drag, startPoint x: 102, startPoint y: 83, endPoint x: 43, endPoint y: 83, distance: 58.5
click at [43, 158] on div "Fatura No: BDF2025000000" at bounding box center [105, 163] width 201 height 10
paste input "489"
type input "BDF2025000000490"
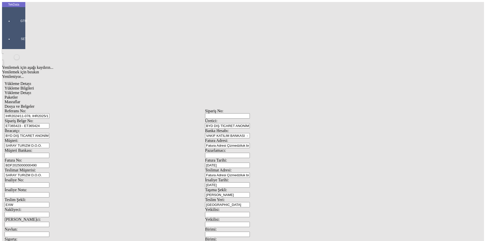
scroll to position [44, 0]
drag, startPoint x: 92, startPoint y: 196, endPoint x: 67, endPoint y: 196, distance: 25.6
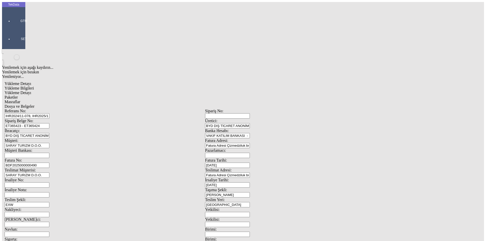
type input "2507.95"
type input "2541.05"
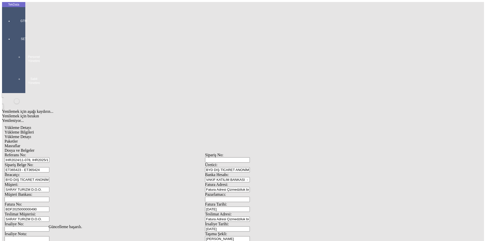
click at [18, 139] on span "Paketler" at bounding box center [11, 141] width 13 height 4
click at [143, 144] on div "Masraflar" at bounding box center [205, 146] width 401 height 5
click at [34, 148] on span "Dosya ve Belgeler" at bounding box center [20, 150] width 30 height 4
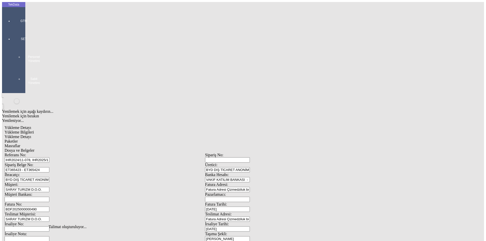
click at [34, 148] on span "Dosya ve Belgeler" at bounding box center [20, 150] width 30 height 4
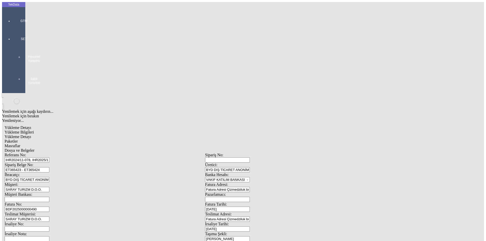
click at [34, 130] on span "Yükleme Bilgileri" at bounding box center [19, 132] width 29 height 4
click at [20, 28] on div at bounding box center [23, 28] width 23 height 0
click at [38, 53] on span "İhracat Yönetimi" at bounding box center [40, 57] width 15 height 9
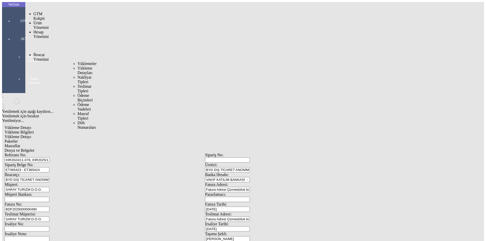
click at [77, 62] on span "Yüklemeler" at bounding box center [86, 64] width 19 height 4
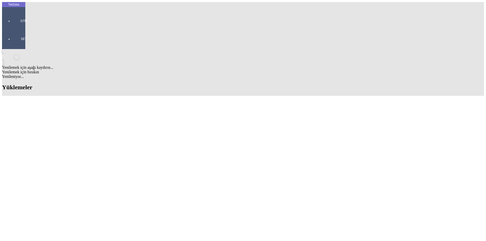
scroll to position [278, 0]
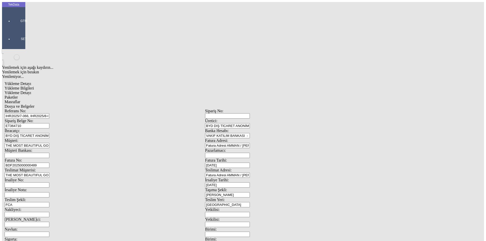
click at [250, 192] on input "[PERSON_NAME]" at bounding box center [227, 194] width 45 height 5
drag, startPoint x: 292, startPoint y: 120, endPoint x: 286, endPoint y: 122, distance: 5.8
click at [292, 131] on div "[PERSON_NAME]" at bounding box center [379, 133] width 194 height 5
type input "[PERSON_NAME]"
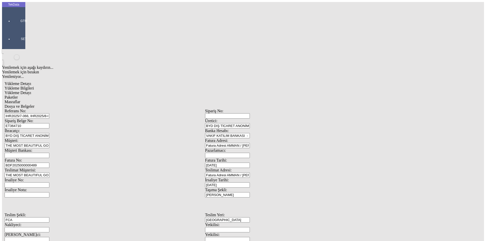
drag, startPoint x: 82, startPoint y: 124, endPoint x: 45, endPoint y: 122, distance: 37.3
click at [45, 213] on div "Teslim Şekli: FCA" at bounding box center [105, 218] width 201 height 10
drag, startPoint x: 74, startPoint y: 125, endPoint x: 81, endPoint y: 126, distance: 7.2
click at [49, 217] on input "FCA" at bounding box center [27, 219] width 45 height 5
drag, startPoint x: 77, startPoint y: 199, endPoint x: 125, endPoint y: 197, distance: 48.6
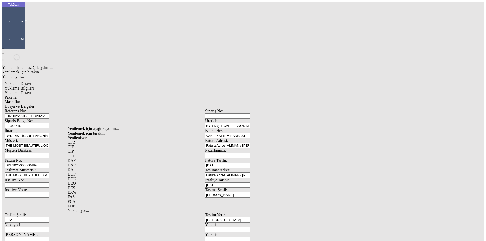
click at [77, 204] on div "FOB" at bounding box center [159, 206] width 182 height 5
type input "FOB"
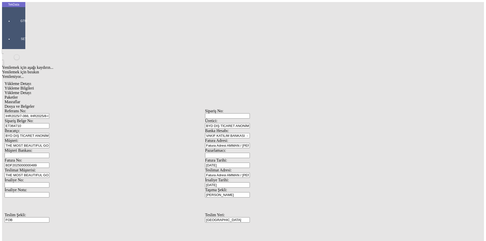
scroll to position [44, 0]
click at [34, 104] on span "Dosya ve Belgeler" at bounding box center [20, 106] width 30 height 4
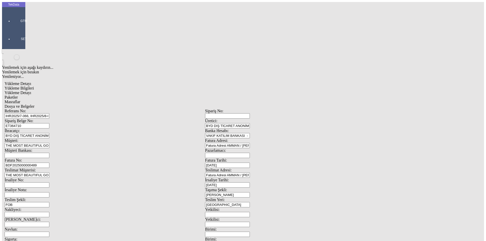
click at [189, 79] on div "Yükleme Detayı Yükleme Bilgileri Yükleme Detayı Paketler Masraflar Dosya ve Bel…" at bounding box center [205, 225] width 406 height 292
click at [34, 104] on span "Dosya ve Belgeler" at bounding box center [20, 106] width 30 height 4
click at [43, 86] on div "Yükleme Bilgileri" at bounding box center [205, 88] width 401 height 5
